Goal: Task Accomplishment & Management: Manage account settings

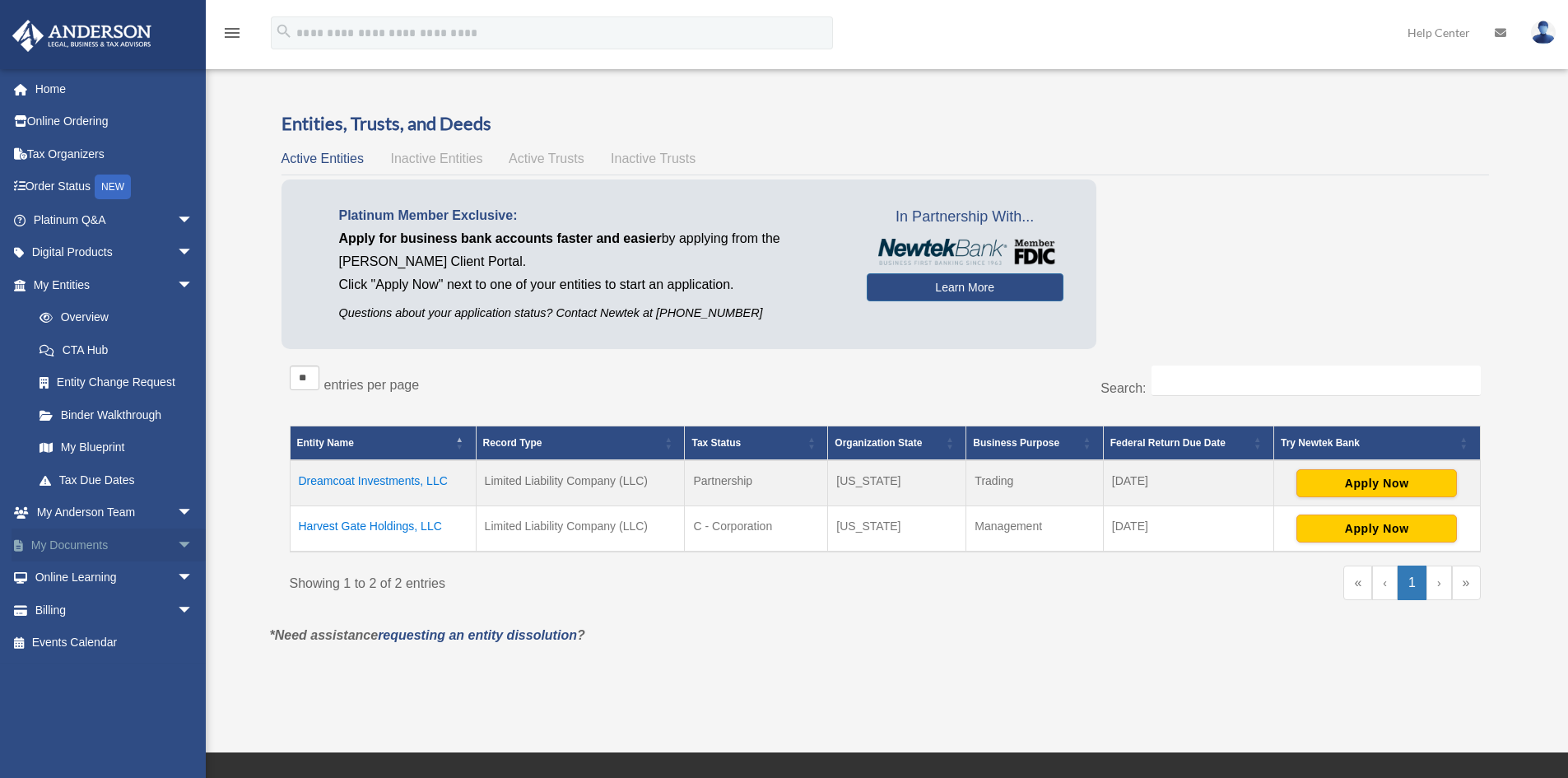
click at [85, 549] on link "My Documents arrow_drop_down" at bounding box center [115, 544] width 207 height 33
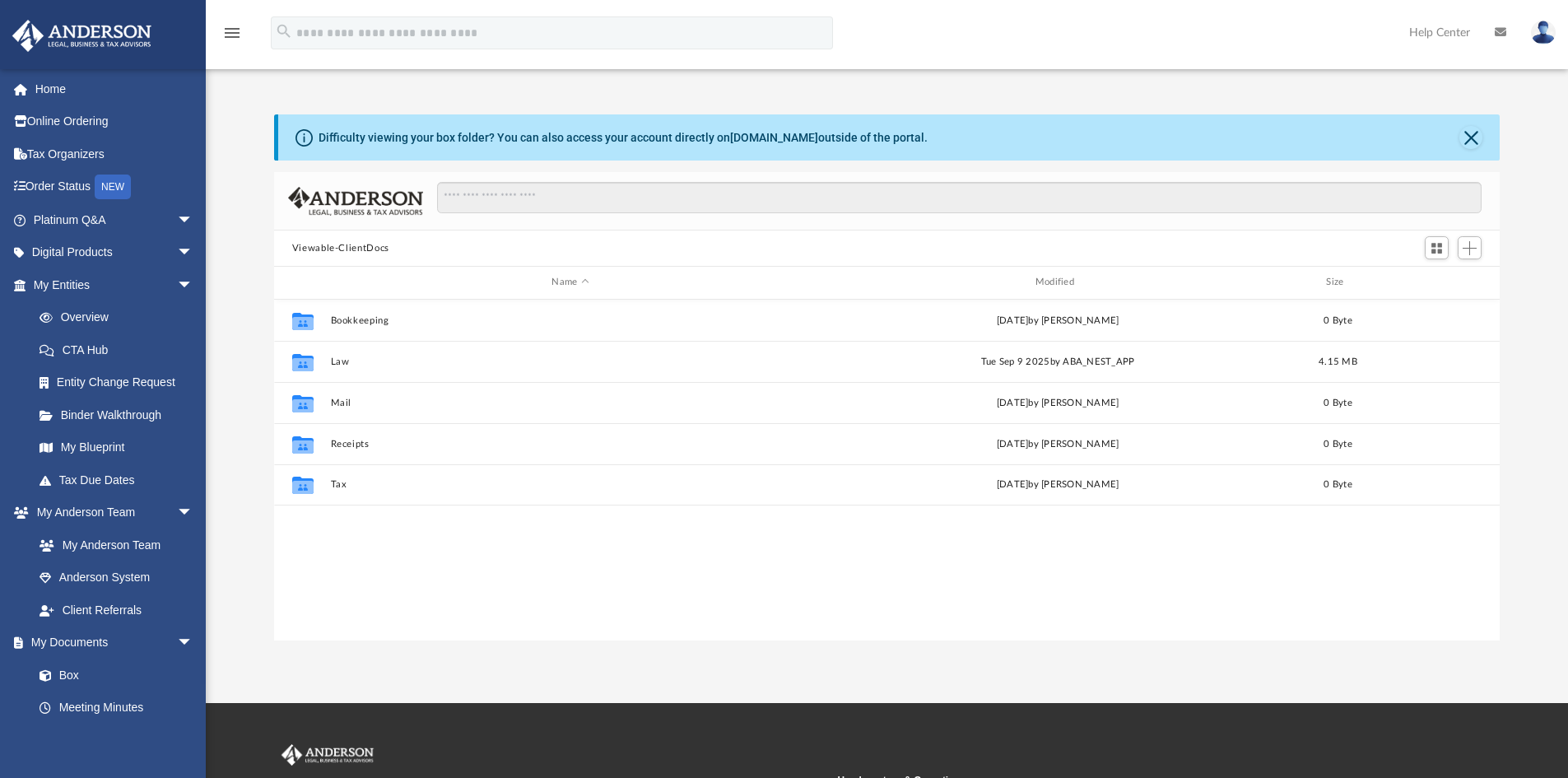
scroll to position [362, 1214]
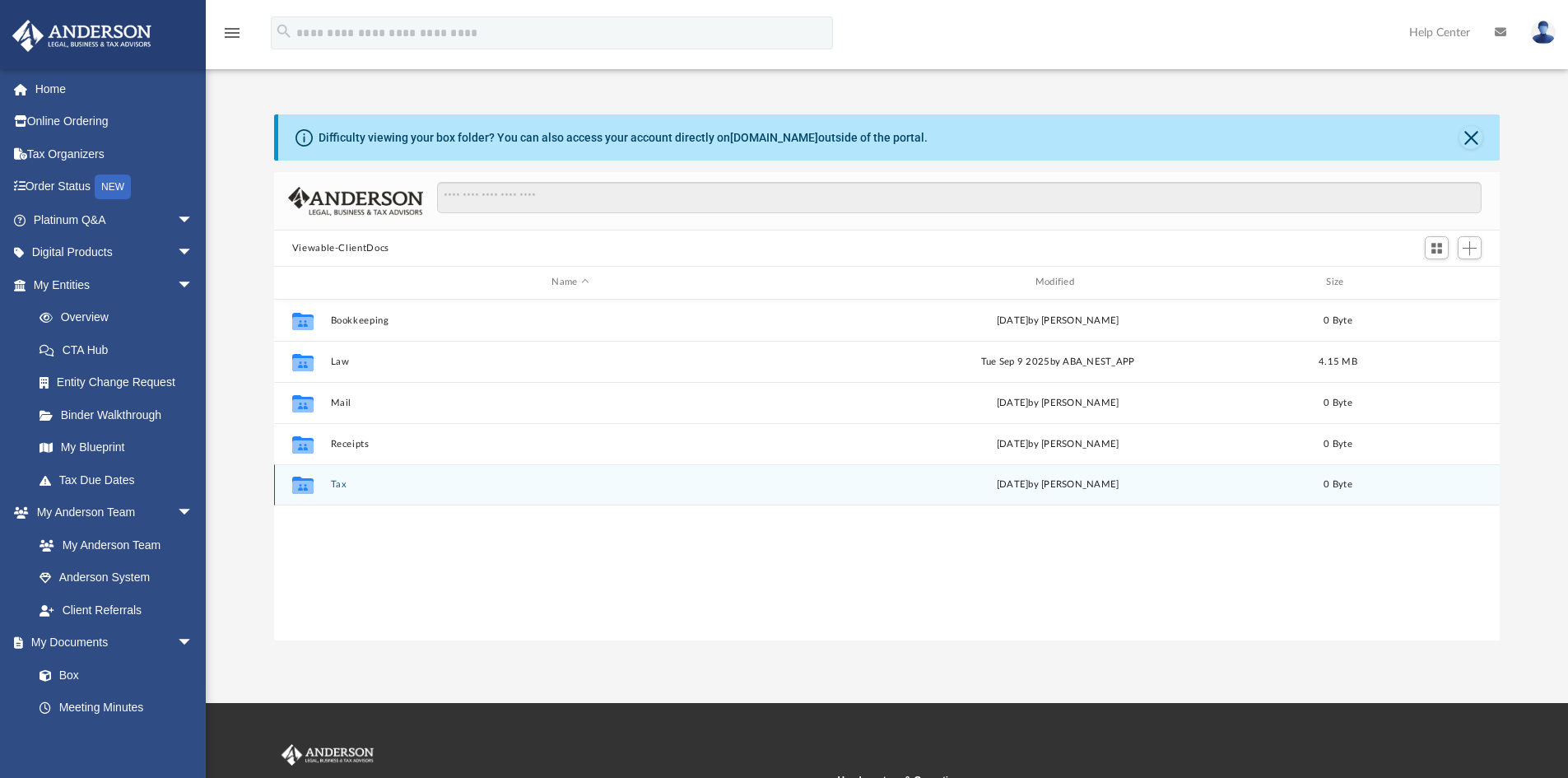
click at [345, 487] on button "Tax" at bounding box center [569, 485] width 479 height 11
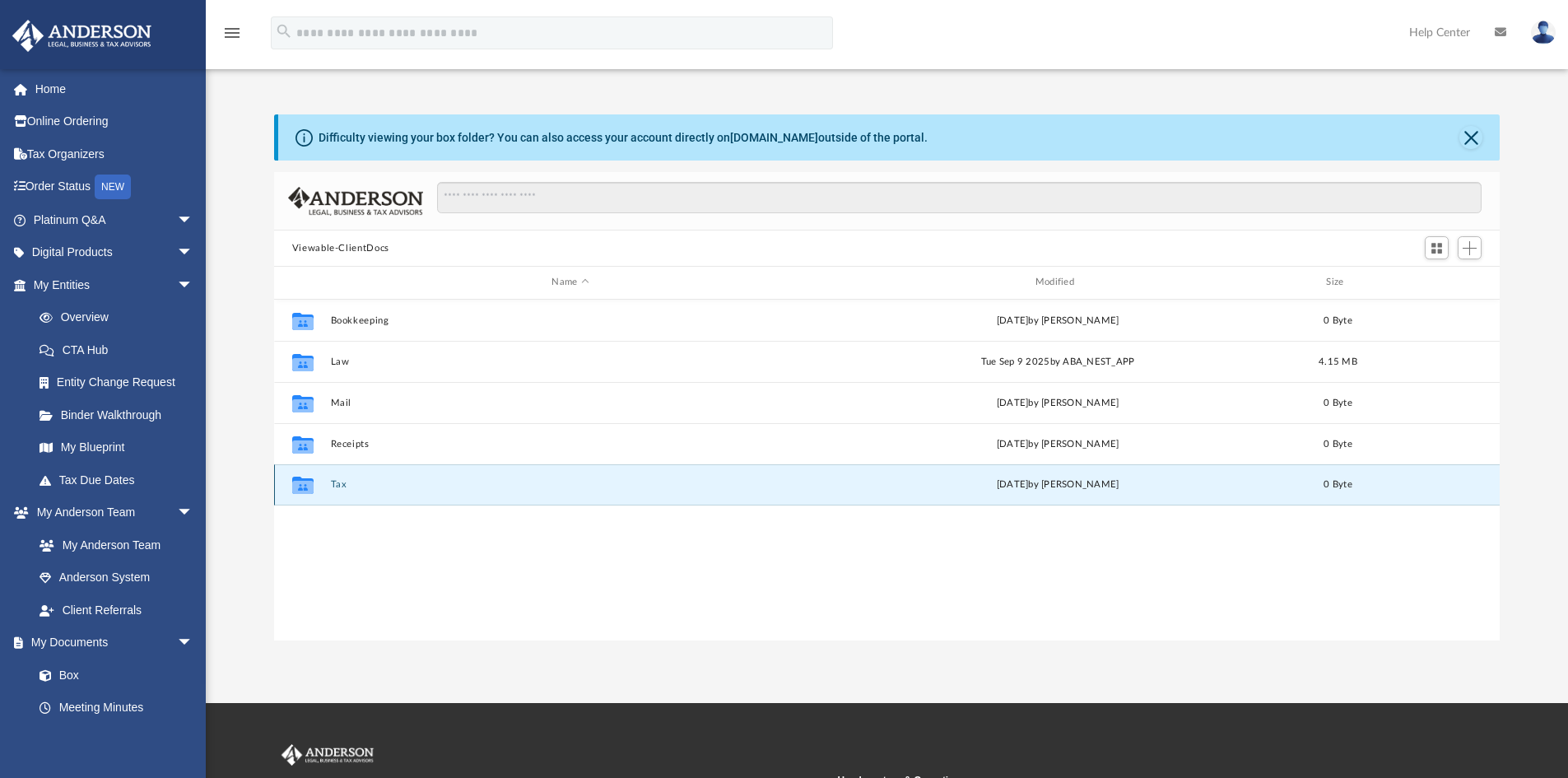
click at [345, 487] on button "Tax" at bounding box center [569, 485] width 479 height 11
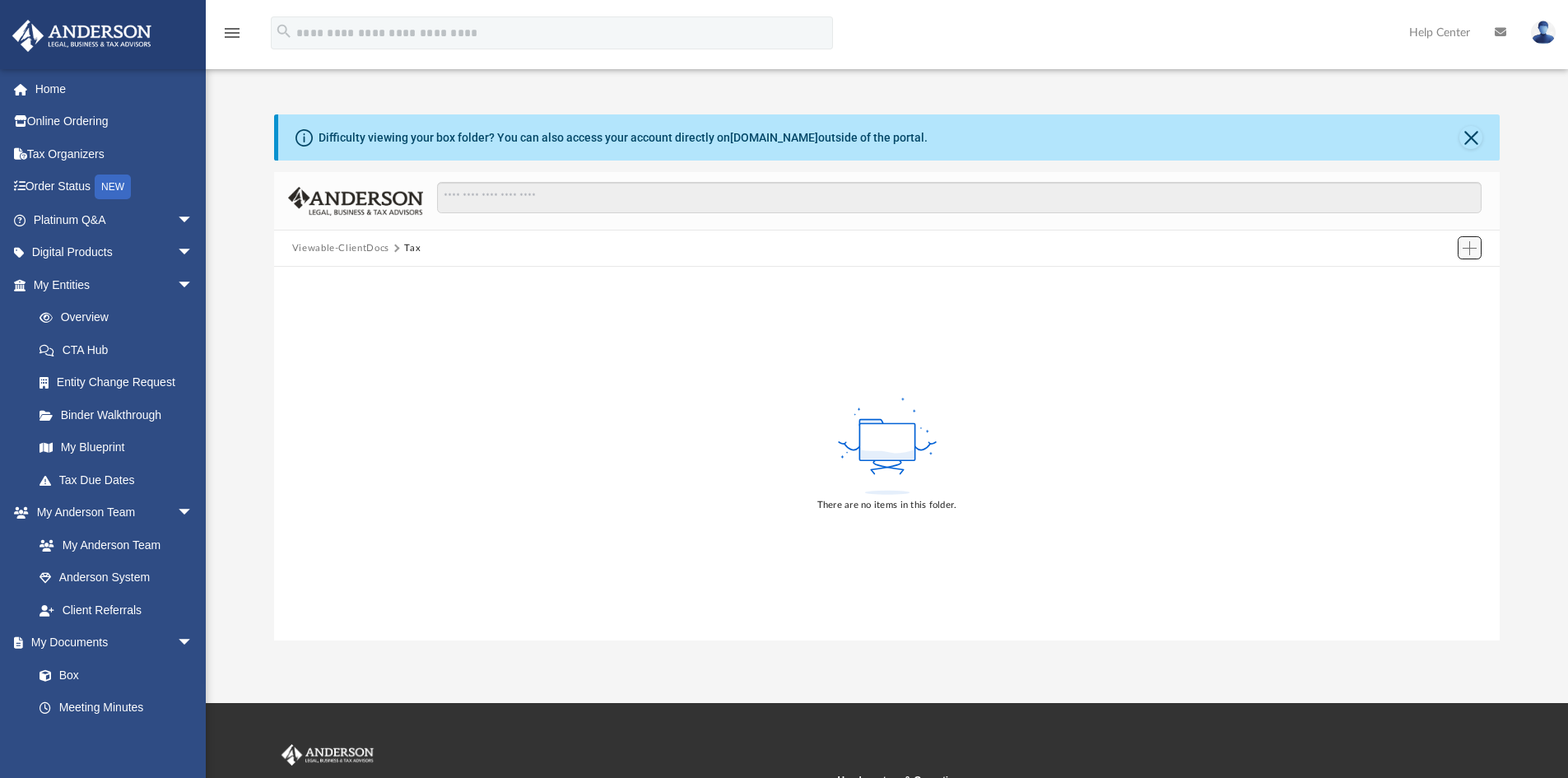
click at [1467, 247] on span "Add" at bounding box center [1470, 248] width 14 height 14
click at [1435, 282] on li "Upload" at bounding box center [1446, 281] width 53 height 17
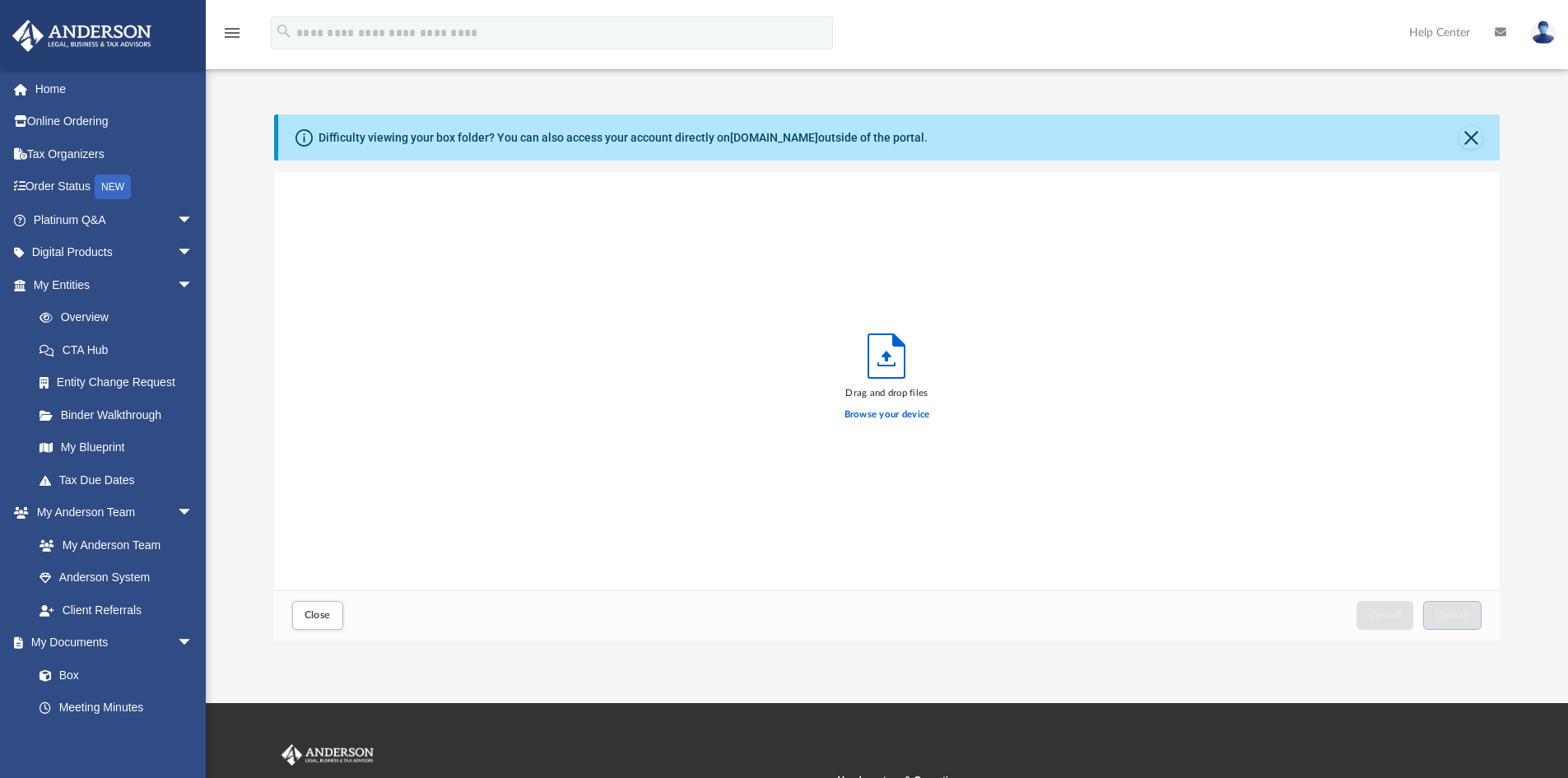
scroll to position [405, 1214]
click at [888, 358] on icon "Upload" at bounding box center [887, 356] width 10 height 11
click at [888, 416] on label "Browse your device" at bounding box center [887, 415] width 85 height 14
click at [0, 0] on input "Browse your device" at bounding box center [0, 0] width 0 height 0
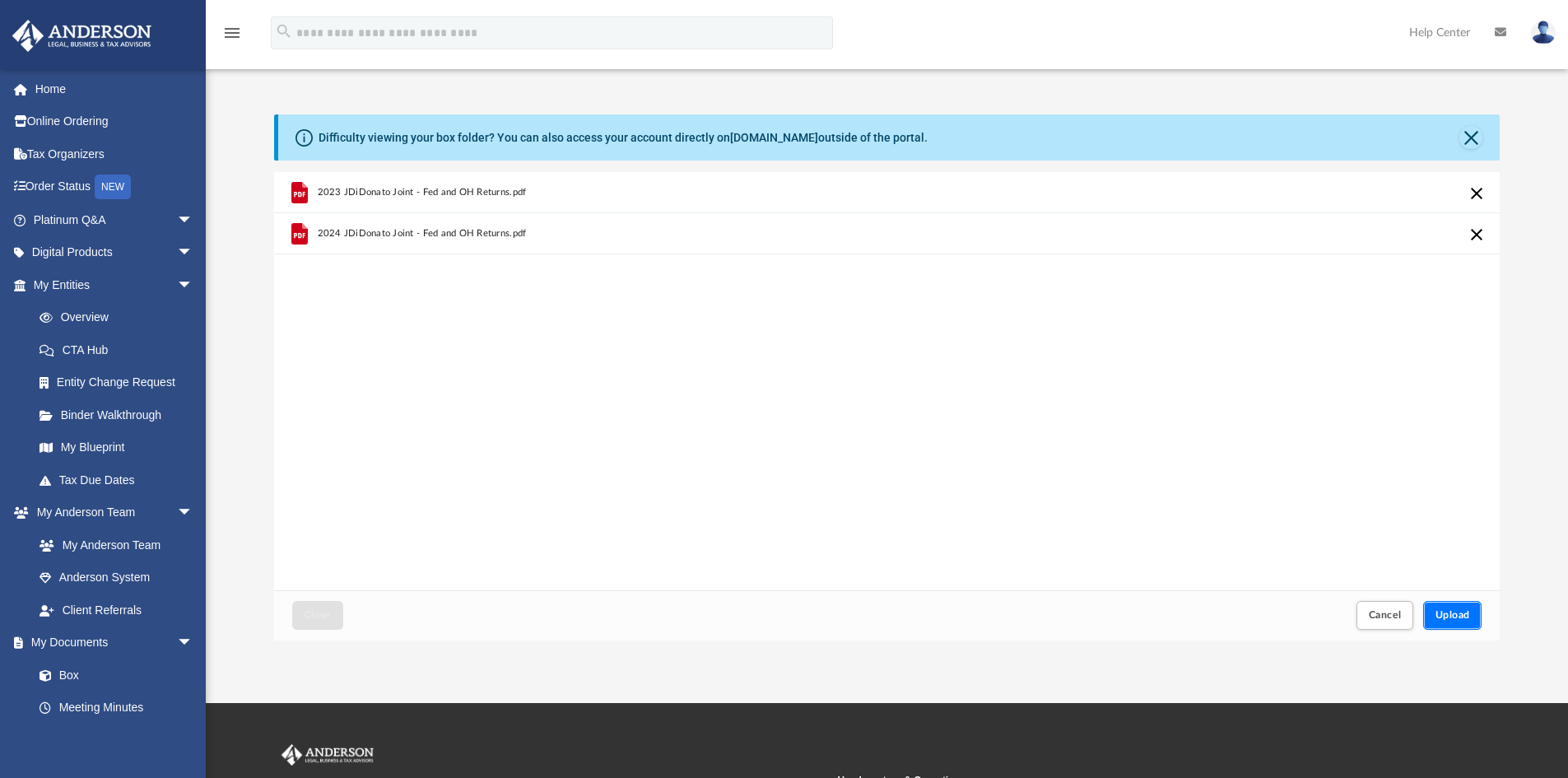
click at [1456, 615] on span "Upload" at bounding box center [1453, 614] width 34 height 10
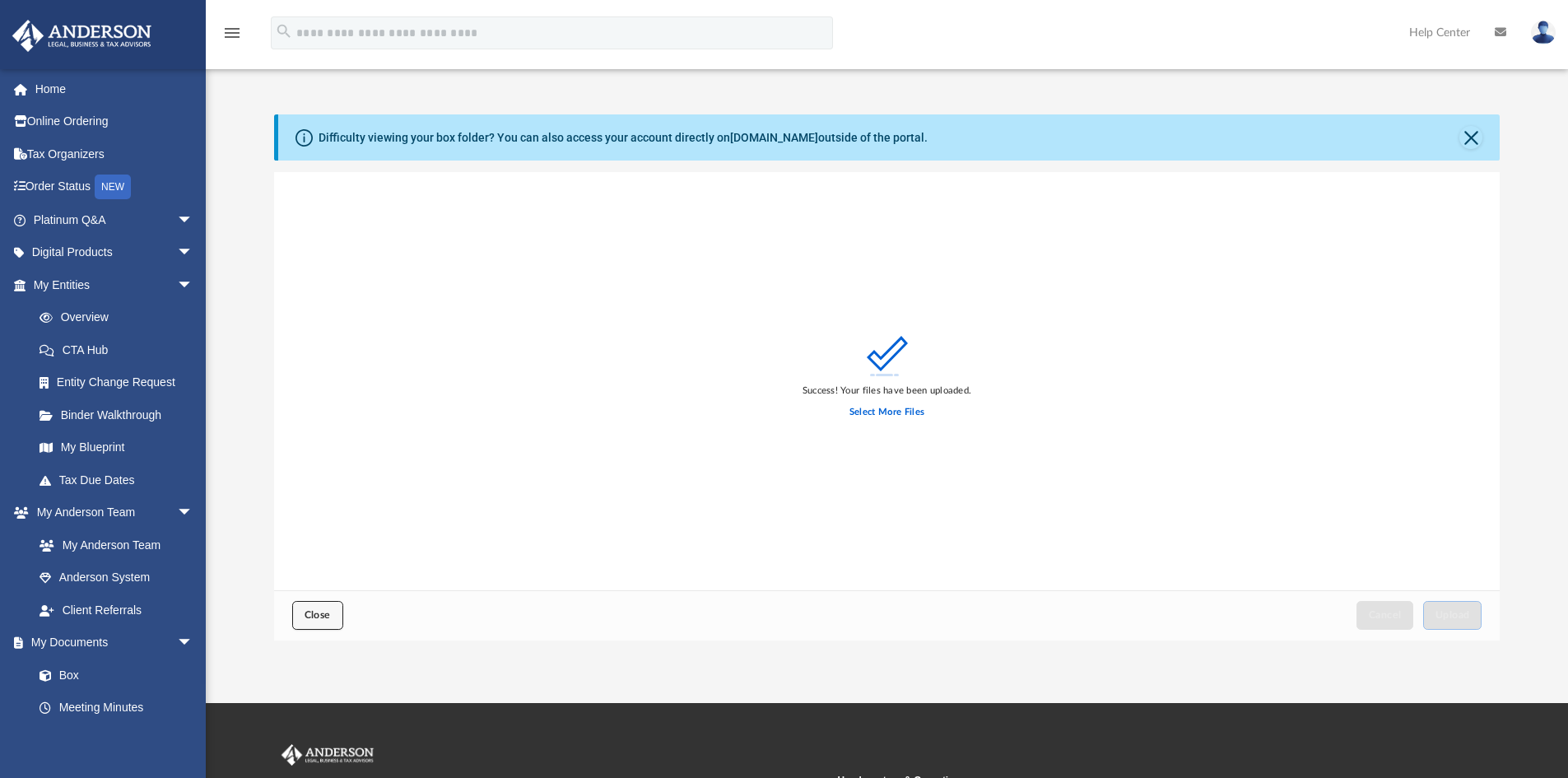
click at [319, 615] on span "Close" at bounding box center [318, 614] width 26 height 10
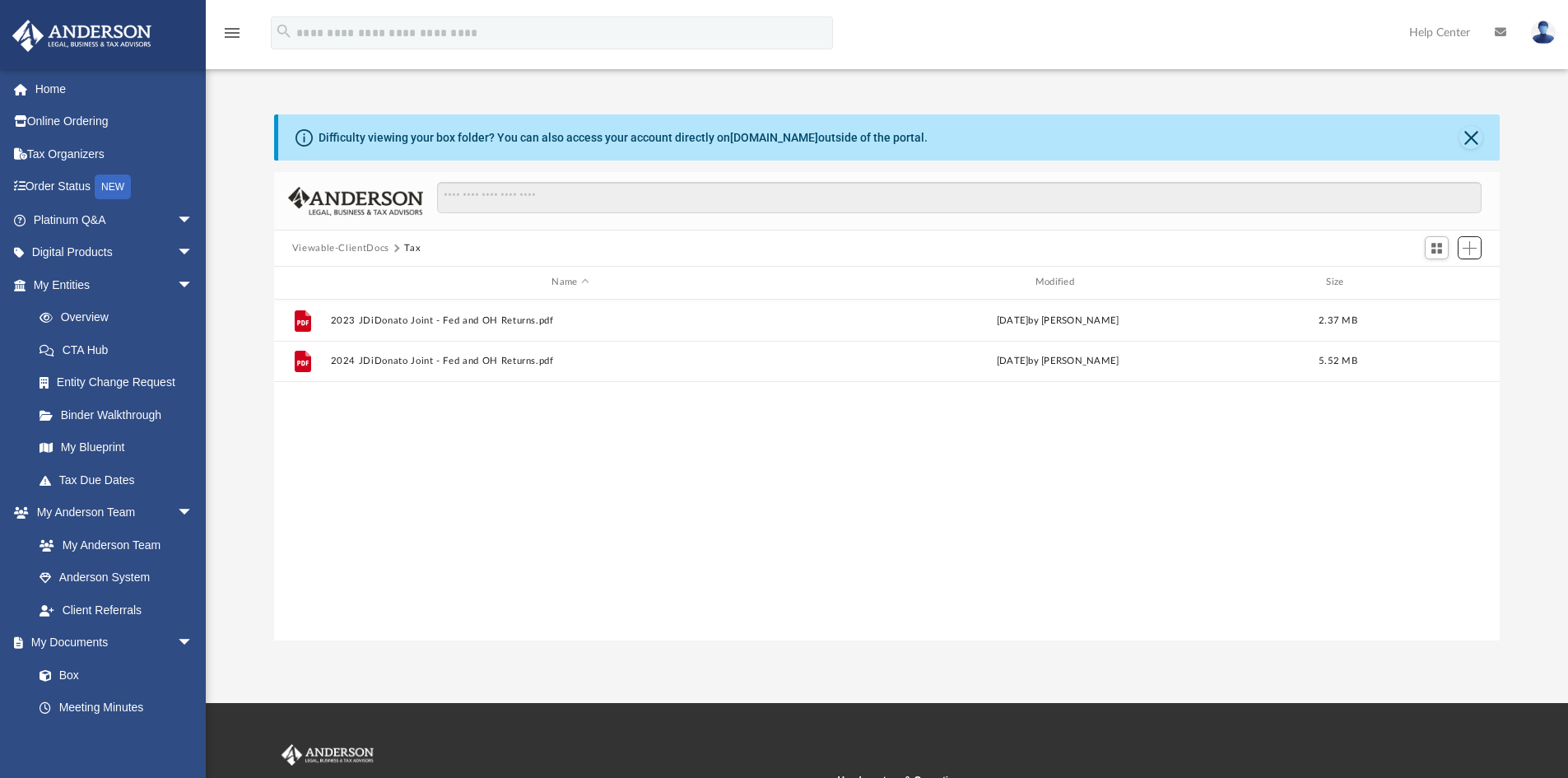
scroll to position [362, 1214]
click at [96, 665] on link "Box" at bounding box center [121, 675] width 195 height 33
